Goal: Information Seeking & Learning: Learn about a topic

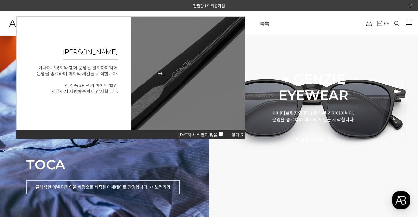
click at [167, 91] on img at bounding box center [187, 73] width 125 height 125
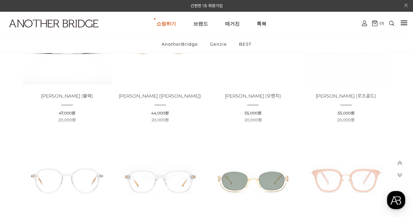
scroll to position [1657, 0]
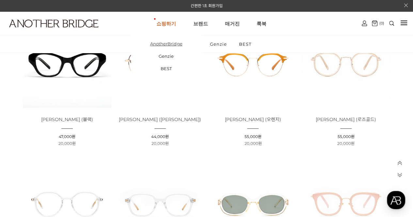
click at [171, 46] on link "AnotherBridge" at bounding box center [166, 44] width 71 height 12
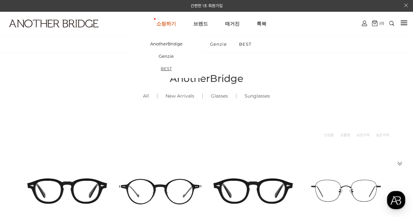
click at [170, 72] on link "BEST" at bounding box center [166, 68] width 71 height 12
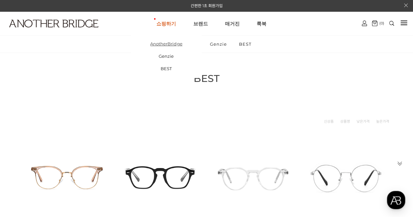
click at [168, 44] on link "AnotherBridge" at bounding box center [166, 44] width 71 height 12
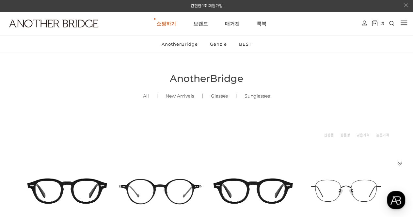
scroll to position [43, 0]
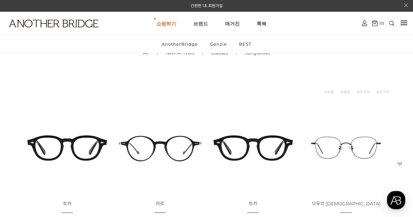
click at [224, 56] on link "Glasses ()" at bounding box center [219, 53] width 33 height 22
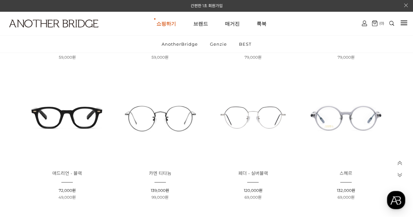
scroll to position [214, 0]
click at [82, 124] on img at bounding box center [67, 117] width 89 height 89
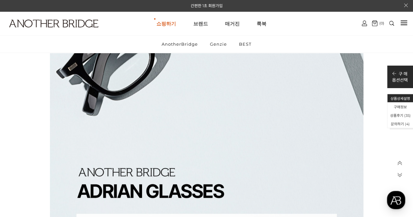
scroll to position [6306, 0]
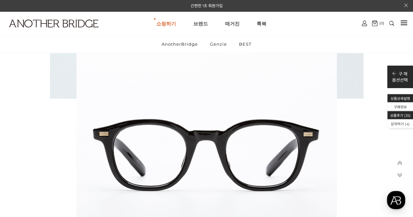
click at [398, 113] on li "상품후기 ( 35 )" at bounding box center [401, 115] width 26 height 8
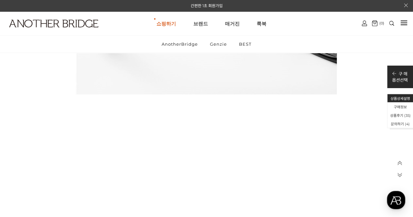
scroll to position [6900, 0]
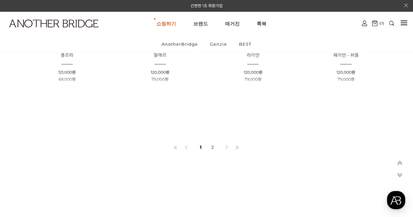
scroll to position [474, 0]
click at [213, 146] on link "2" at bounding box center [212, 145] width 11 height 11
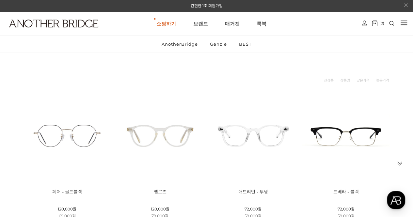
scroll to position [56, 0]
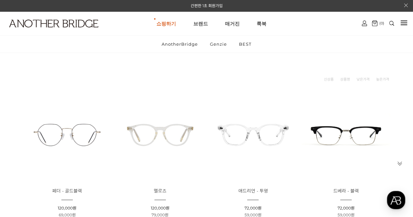
click at [360, 157] on img at bounding box center [346, 135] width 89 height 89
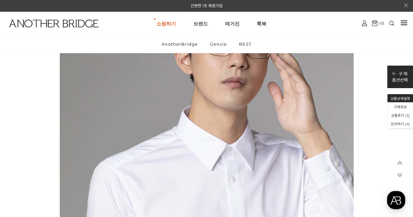
scroll to position [2795, 0]
